Goal: Information Seeking & Learning: Learn about a topic

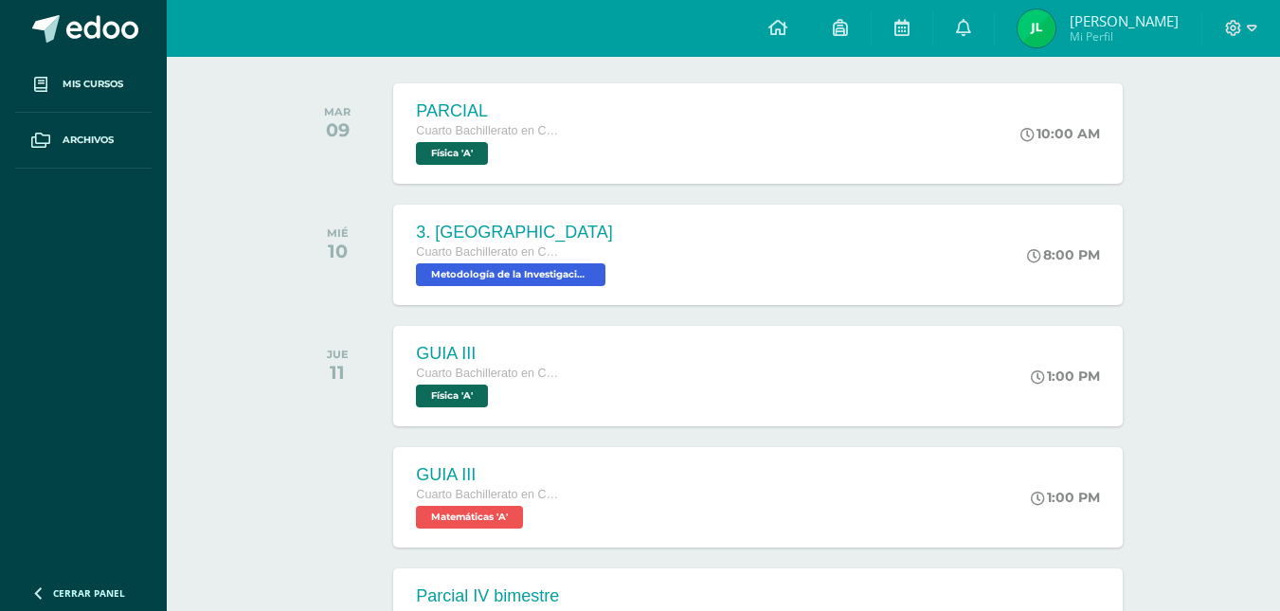
scroll to position [292, 0]
click at [537, 277] on span "Metodología de la Investigación 'A'" at bounding box center [508, 273] width 191 height 23
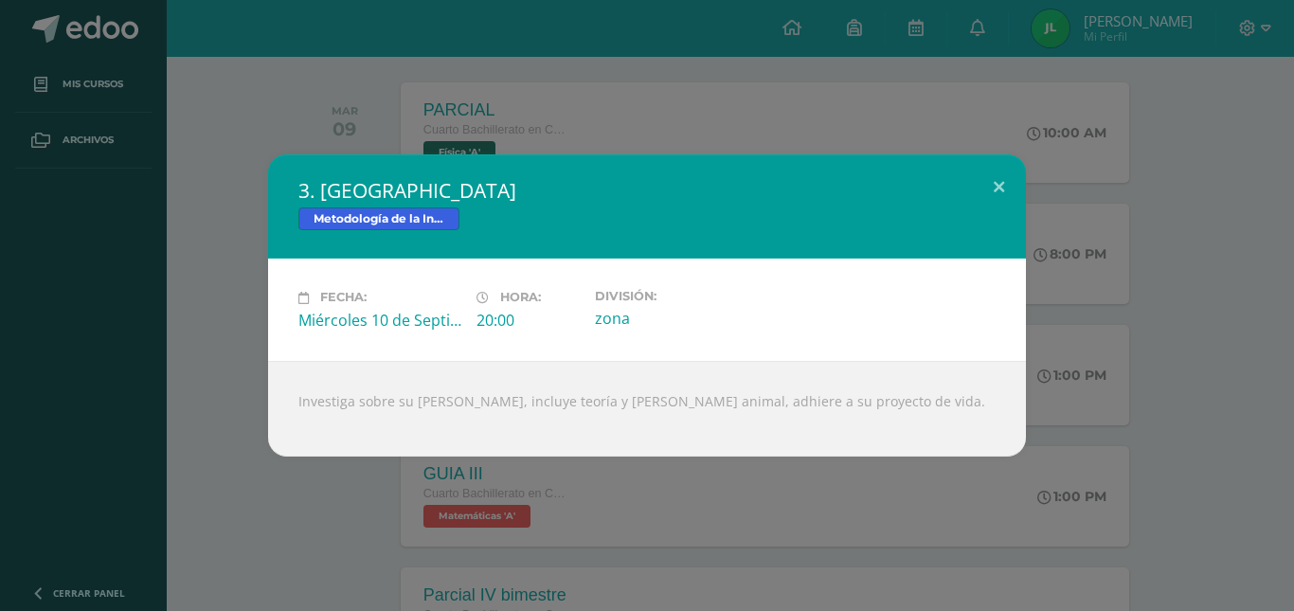
click at [665, 131] on div "3. [GEOGRAPHIC_DATA] Metodología de la Investigación Fecha: [DATE] Hora: 20:00 …" at bounding box center [647, 305] width 1294 height 611
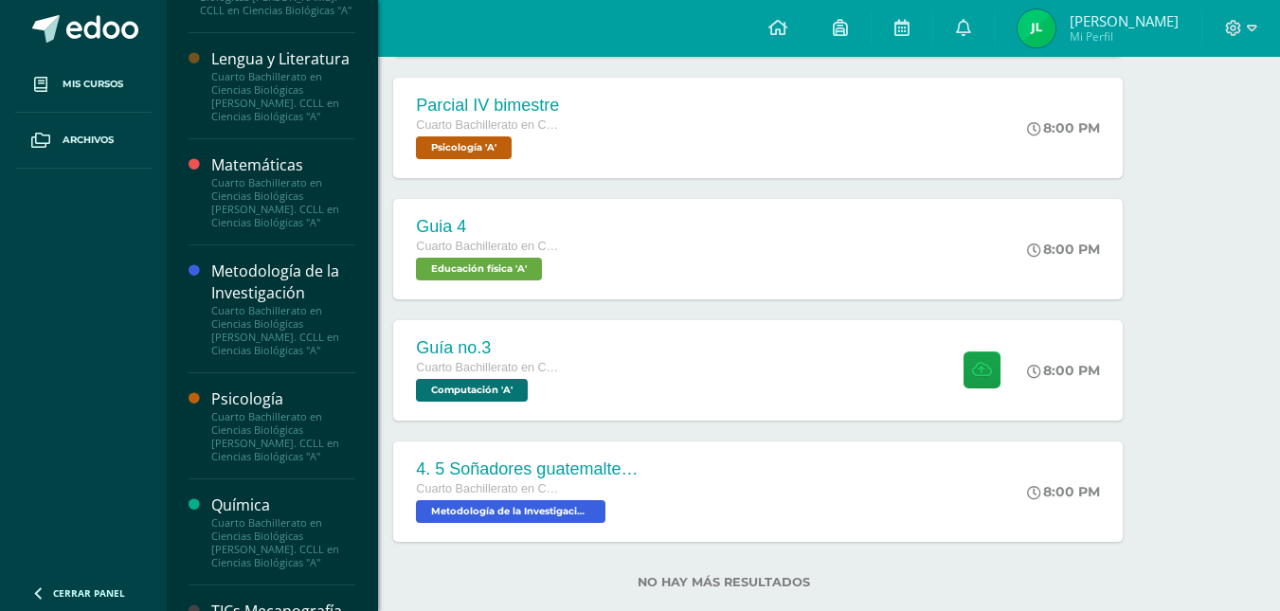
scroll to position [1290, 0]
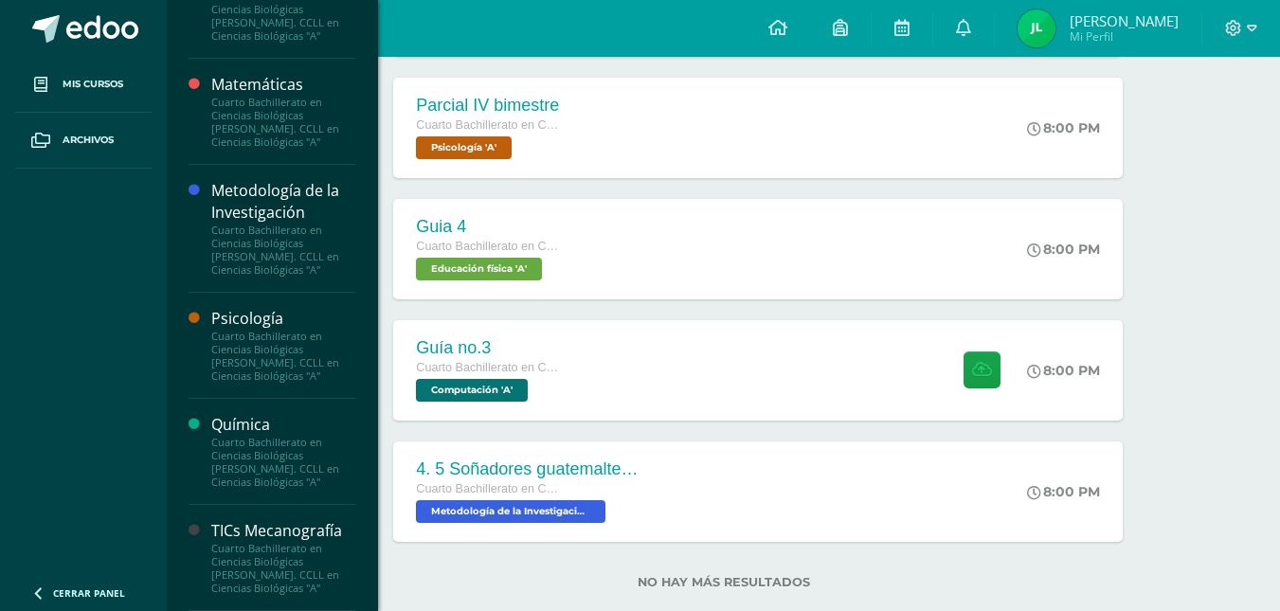
click at [270, 575] on div "Cuarto Bachillerato en Ciencias Biológicas [PERSON_NAME]. CCLL en Ciencias Biol…" at bounding box center [283, 568] width 144 height 53
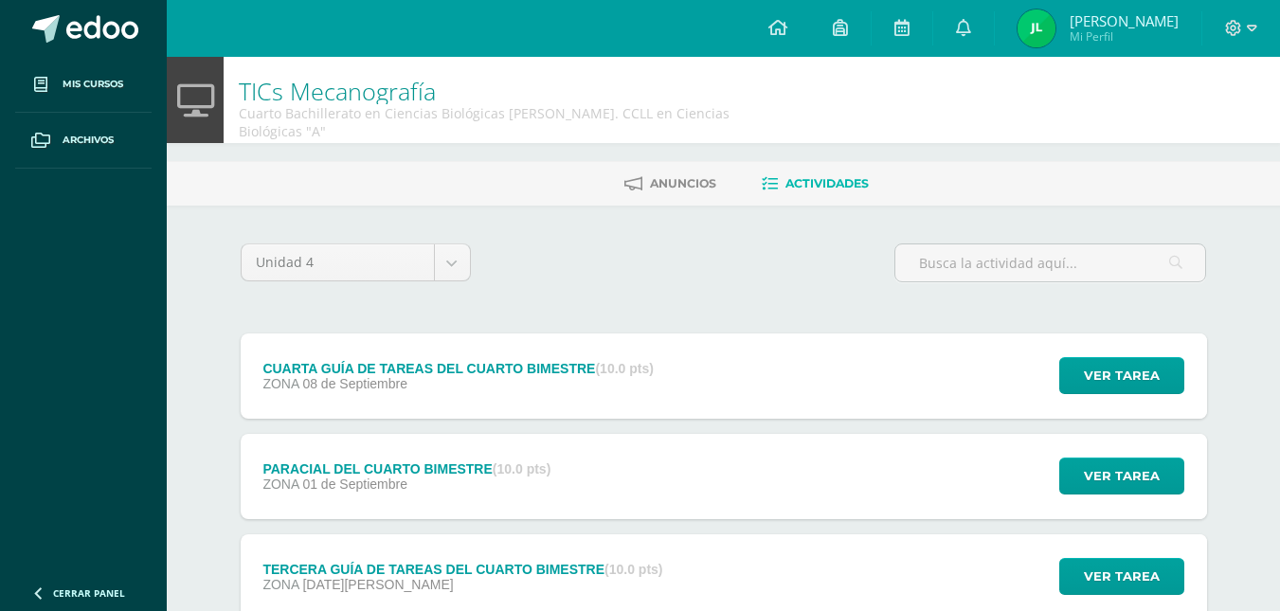
click at [545, 376] on div "ZONA 08 de Septiembre" at bounding box center [457, 383] width 391 height 15
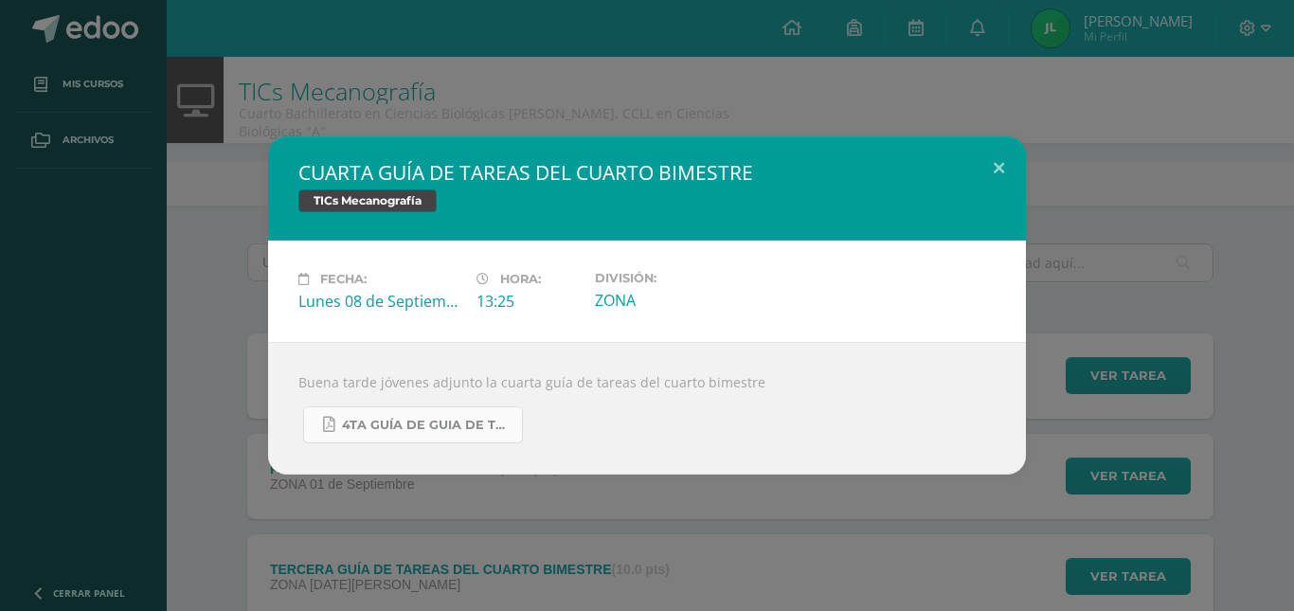
click at [422, 422] on span "4TA GUÍA DE GUIA DE TAREAS DE 4TH DIVERSIFICADO Y 5TO PC. DEL CUARTO BIMESTRE S…" at bounding box center [427, 425] width 171 height 15
